Goal: Information Seeking & Learning: Learn about a topic

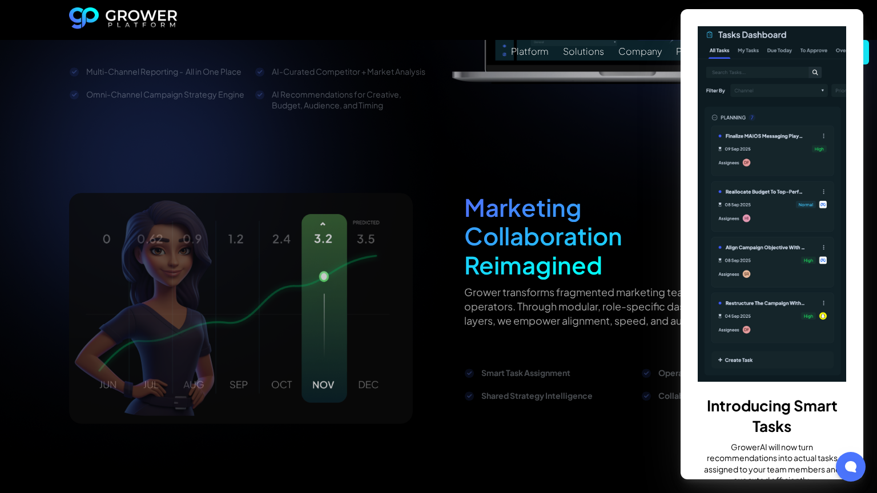
scroll to position [1758, 0]
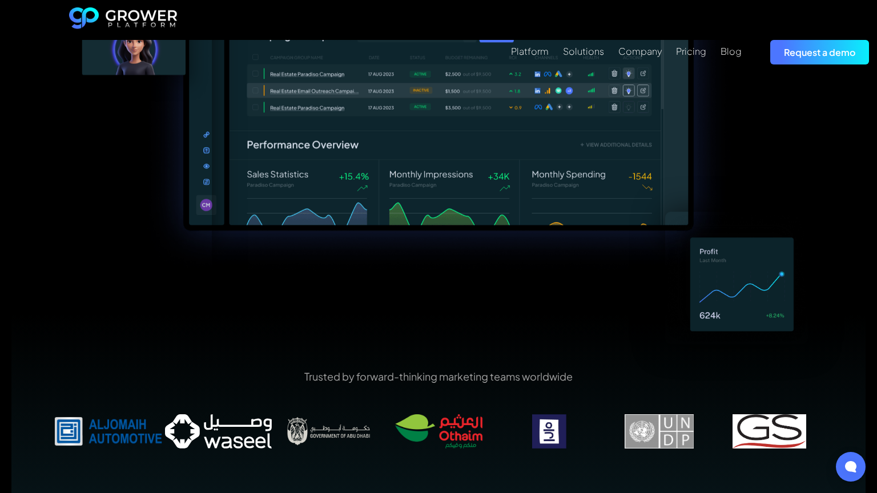
scroll to position [899, 0]
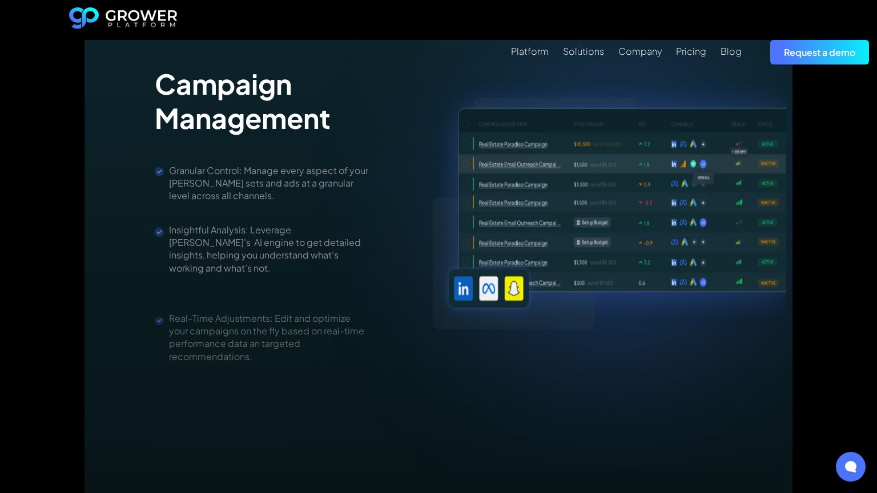
scroll to position [1758, 0]
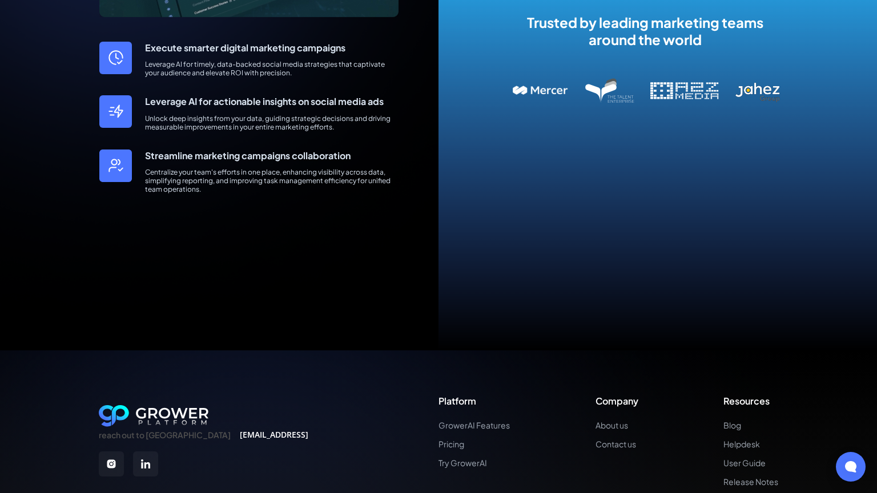
scroll to position [600, 0]
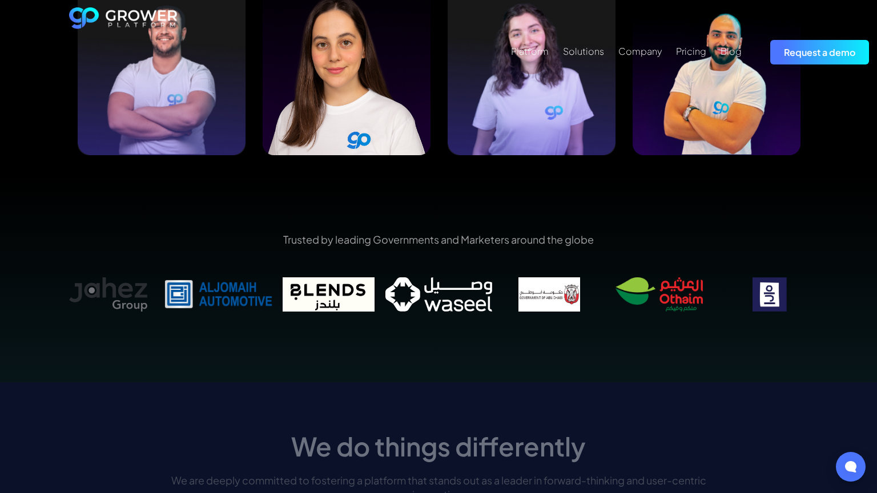
scroll to position [1758, 0]
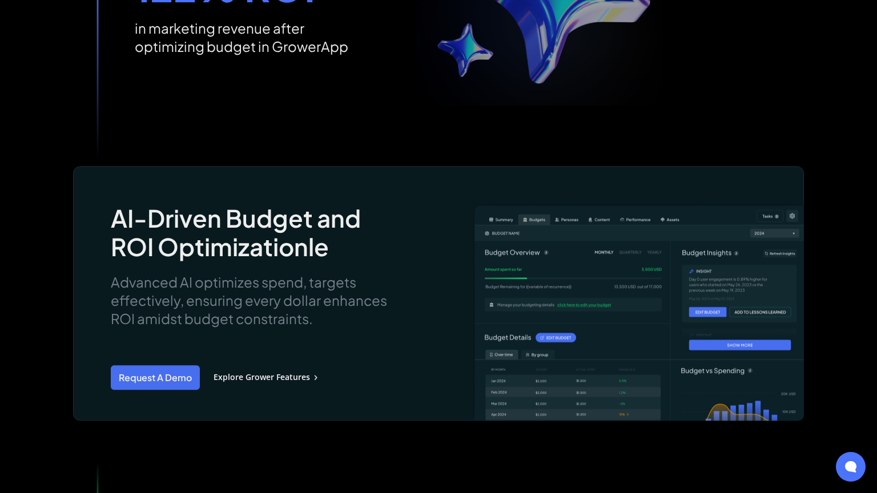
scroll to position [1368, 0]
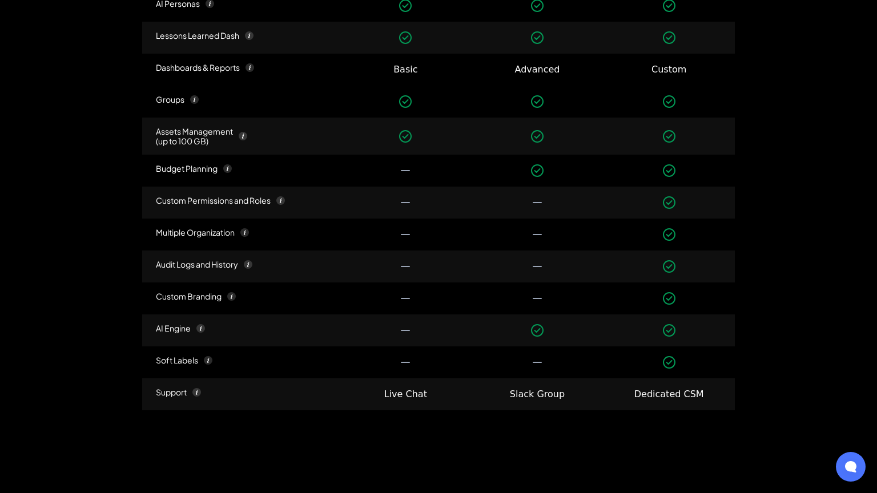
scroll to position [1719, 0]
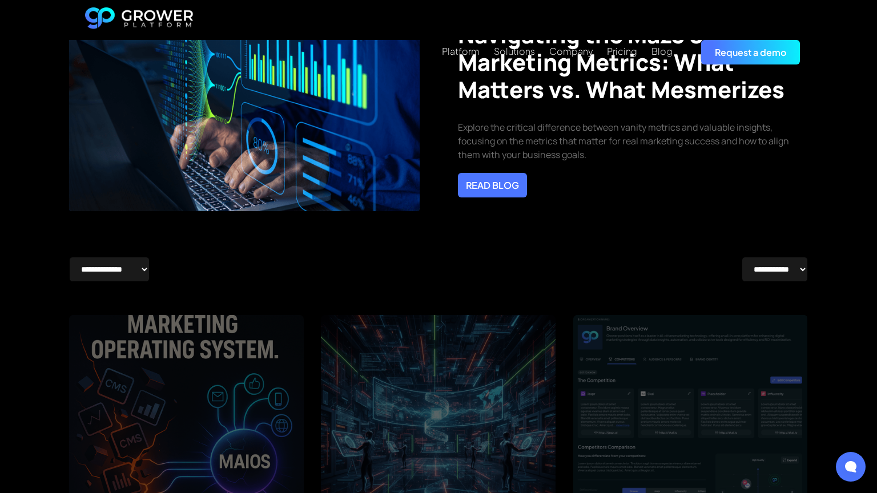
scroll to position [1758, 0]
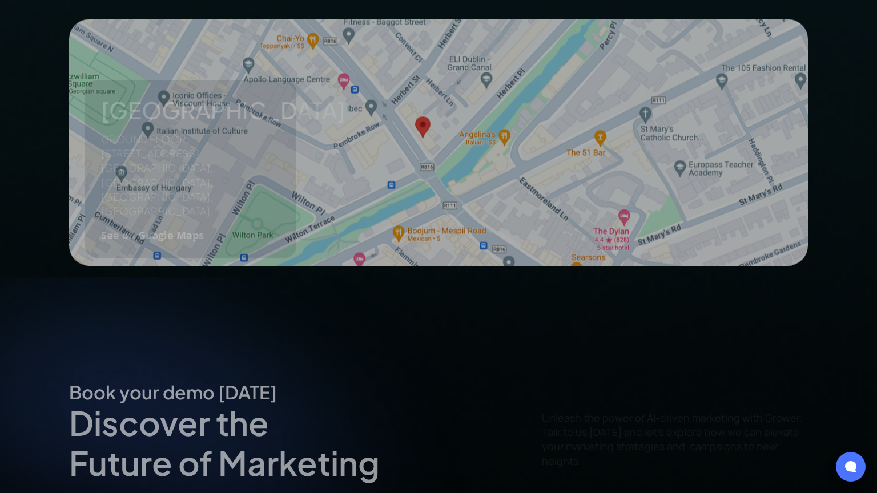
scroll to position [1209, 0]
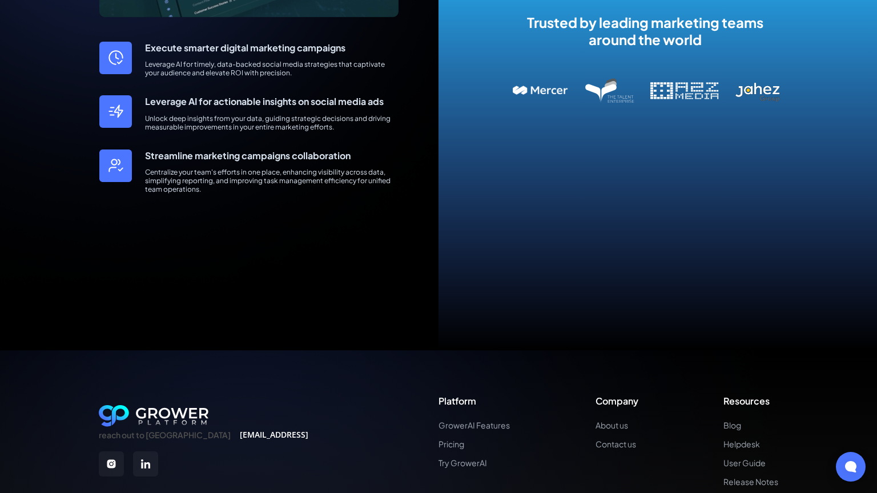
scroll to position [600, 0]
